Goal: Check status: Check status

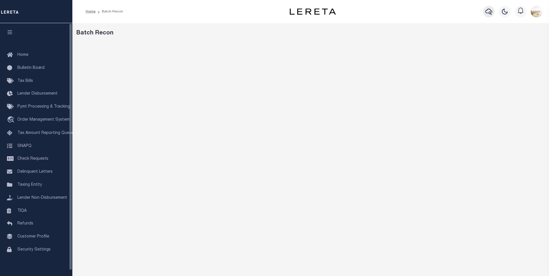
click at [492, 14] on icon "button" at bounding box center [488, 11] width 7 height 7
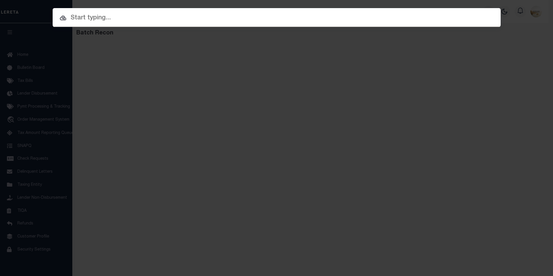
click at [222, 11] on div at bounding box center [277, 17] width 448 height 19
click at [218, 15] on input "text" at bounding box center [277, 18] width 448 height 10
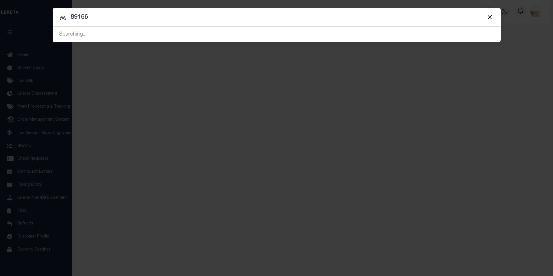
type input "89166"
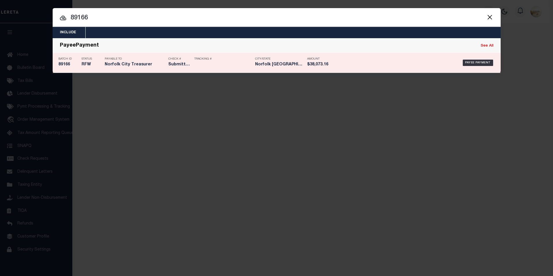
click at [67, 62] on div "Batch ID 89166" at bounding box center [68, 62] width 20 height 17
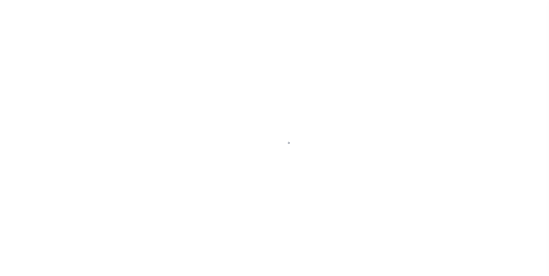
select select "RFW"
select select "TRA"
select select "[PERSON_NAME]"
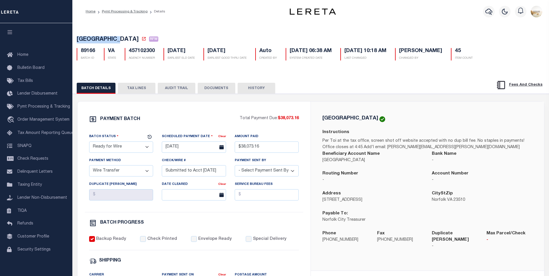
drag, startPoint x: 76, startPoint y: 41, endPoint x: 120, endPoint y: 39, distance: 43.4
click at [120, 39] on span "[GEOGRAPHIC_DATA]" at bounding box center [108, 40] width 62 height 6
copy span "[GEOGRAPHIC_DATA]"
click at [492, 10] on icon "button" at bounding box center [488, 11] width 7 height 7
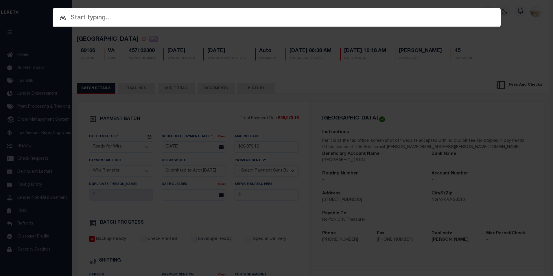
paste input "[GEOGRAPHIC_DATA]"
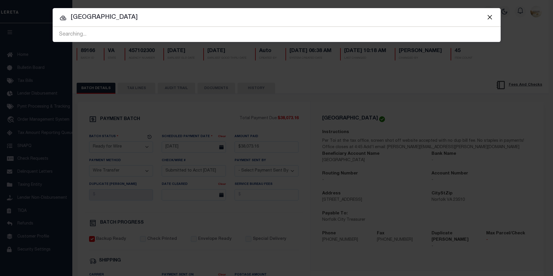
type input "[GEOGRAPHIC_DATA]"
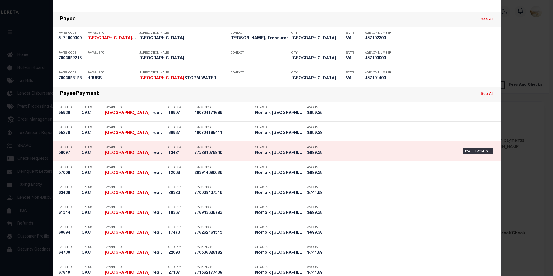
scroll to position [637, 0]
